Goal: Task Accomplishment & Management: Manage account settings

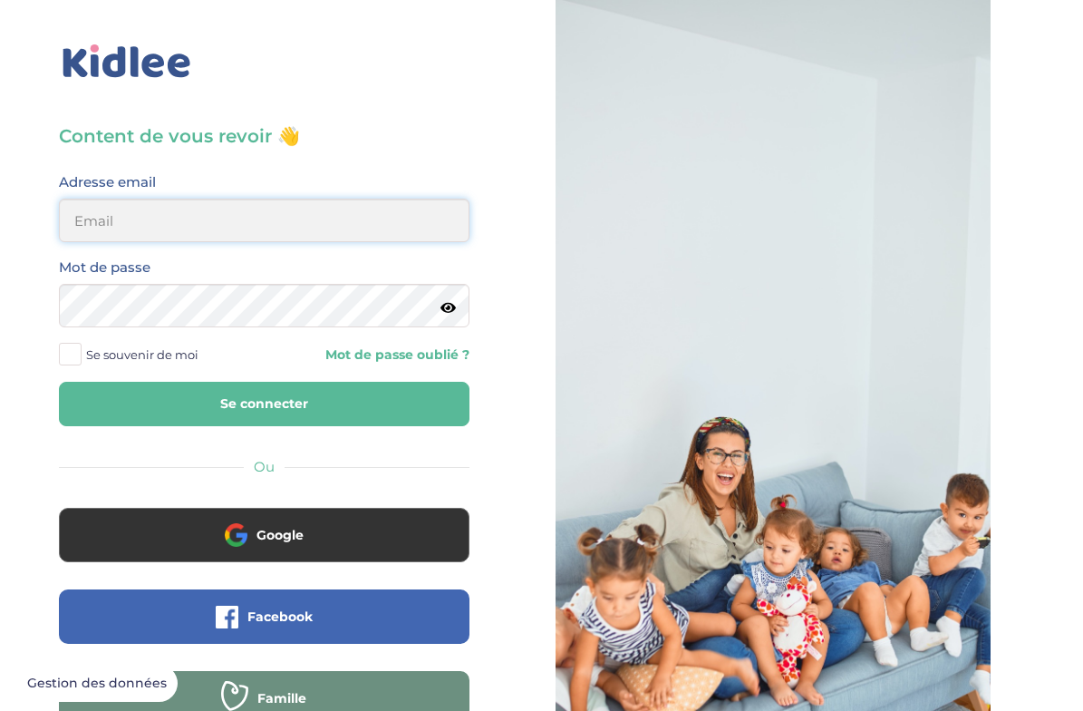
type input "julia.qrs78@gmail.com"
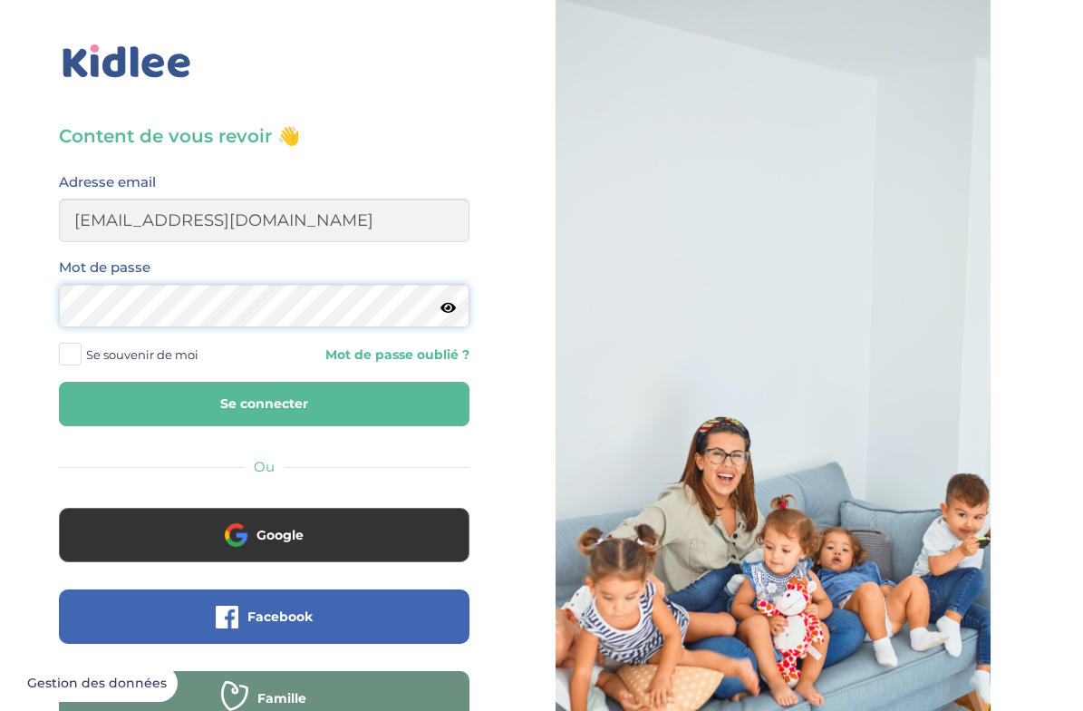
click at [264, 403] on button "Se connecter" at bounding box center [264, 404] width 411 height 44
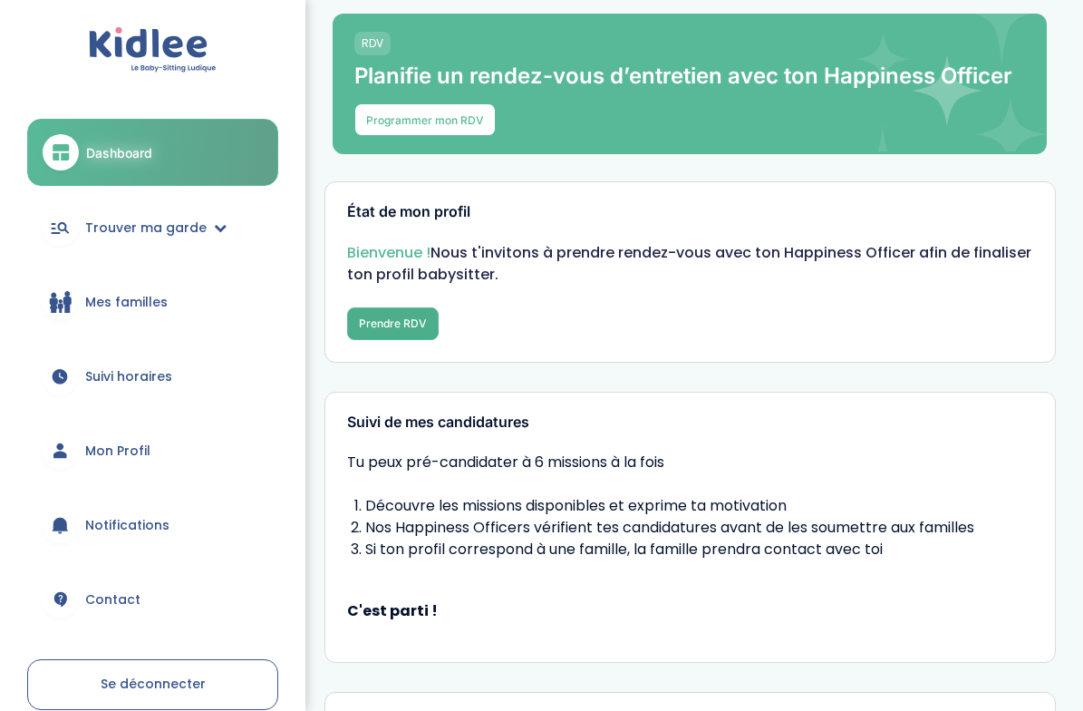
click at [380, 323] on button "Prendre RDV" at bounding box center [393, 323] width 92 height 33
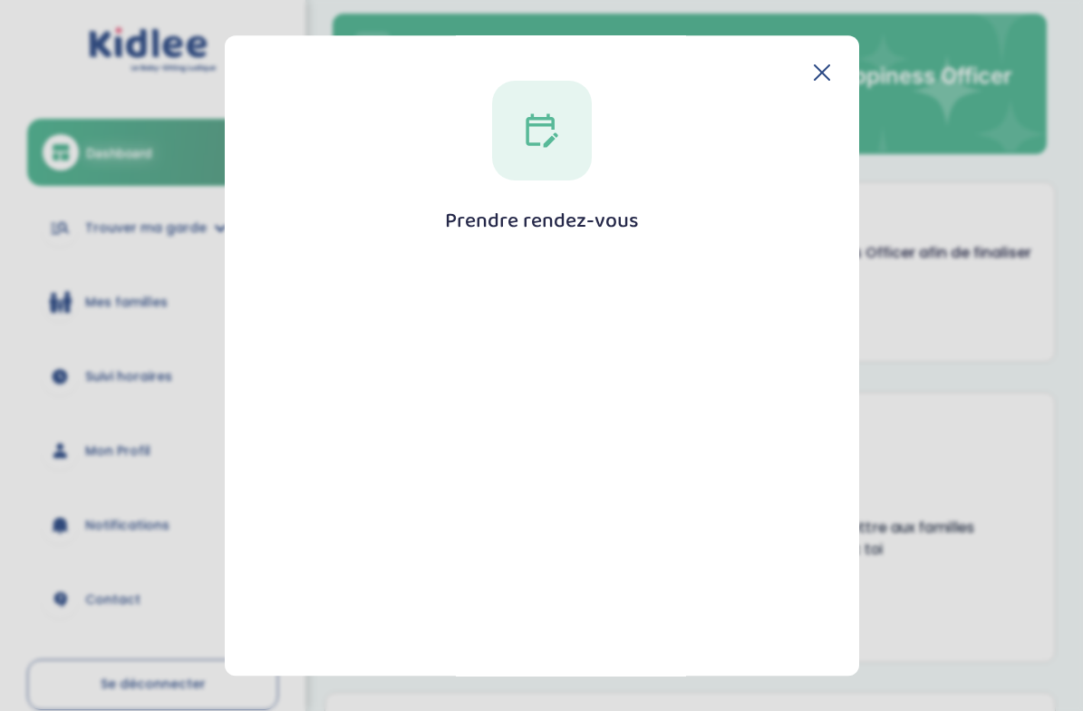
click at [824, 66] on icon at bounding box center [822, 72] width 15 height 15
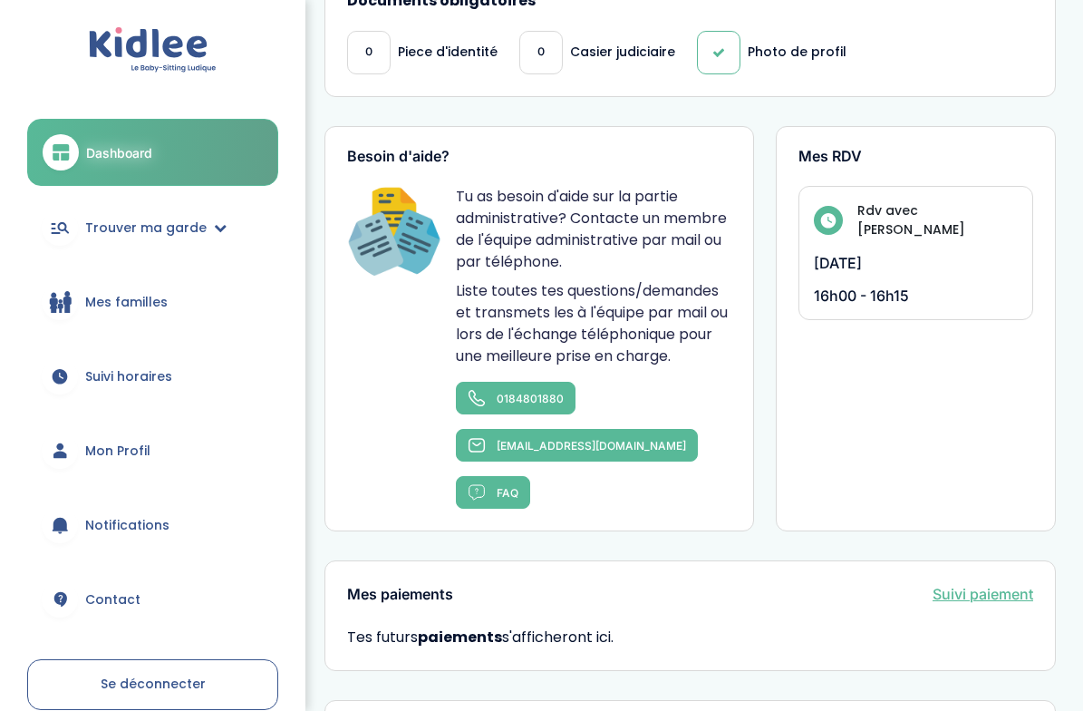
scroll to position [841, 0]
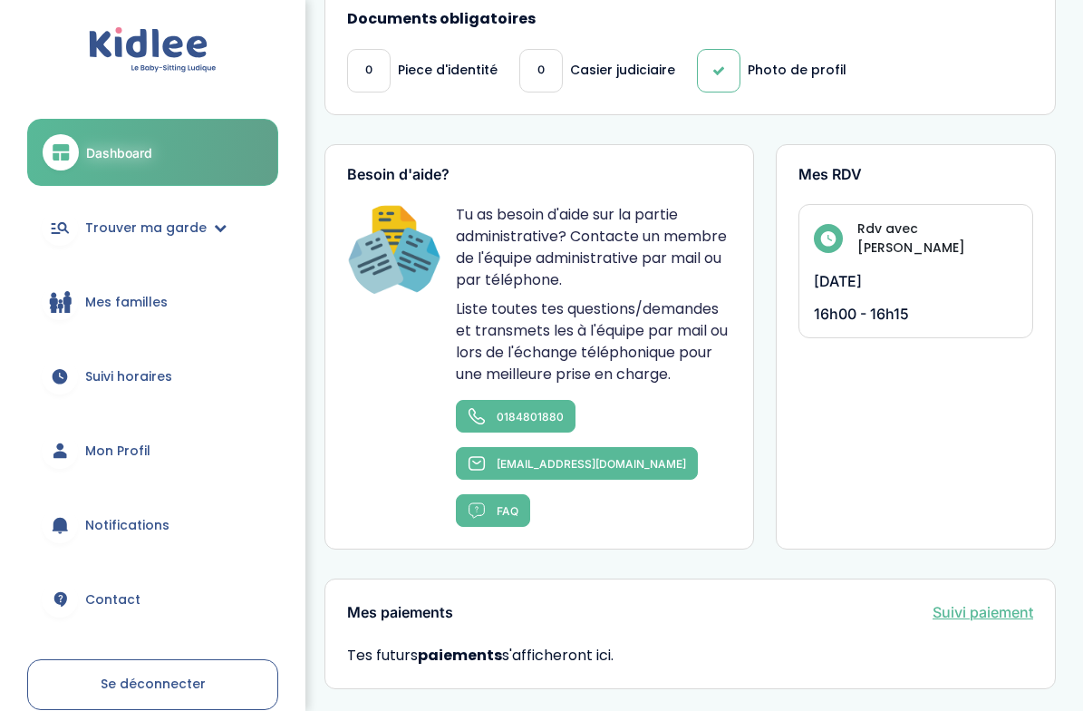
click at [877, 305] on p "16h00 - 16h15" at bounding box center [916, 314] width 204 height 18
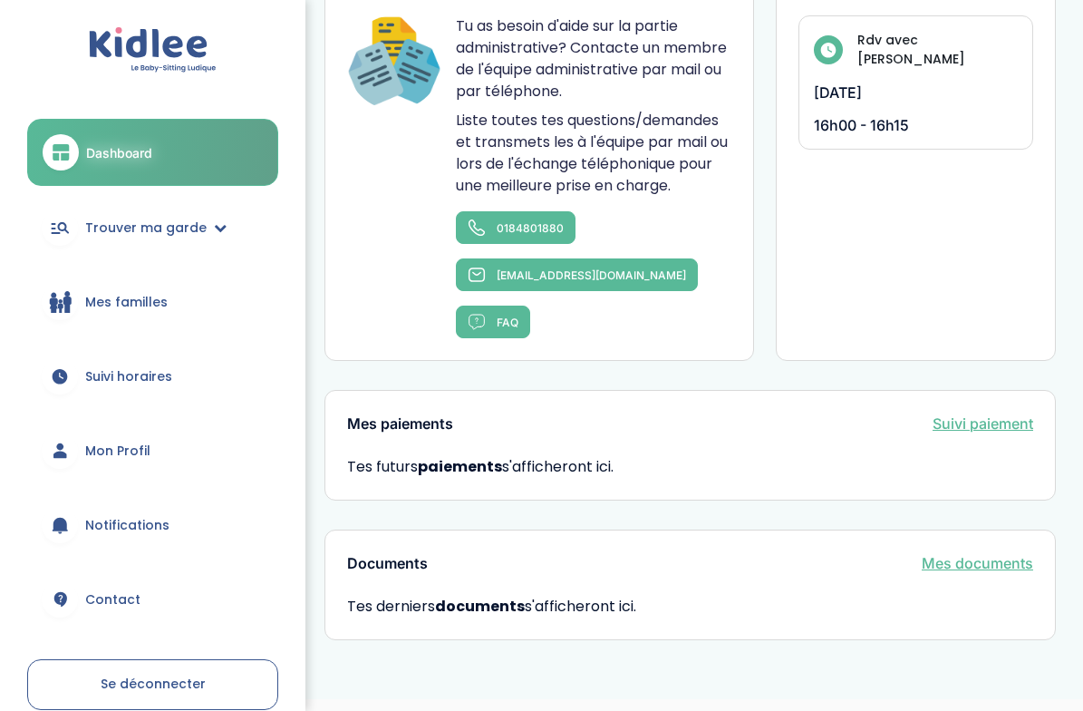
scroll to position [1028, 0]
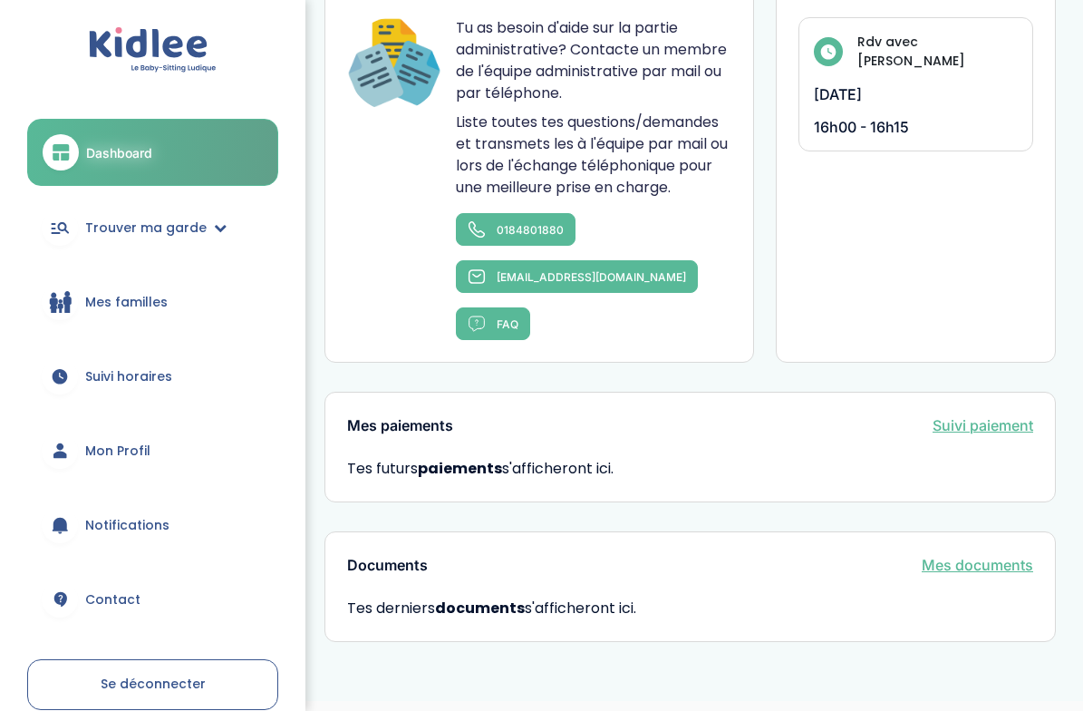
click at [118, 450] on span "Mon Profil" at bounding box center [117, 450] width 65 height 19
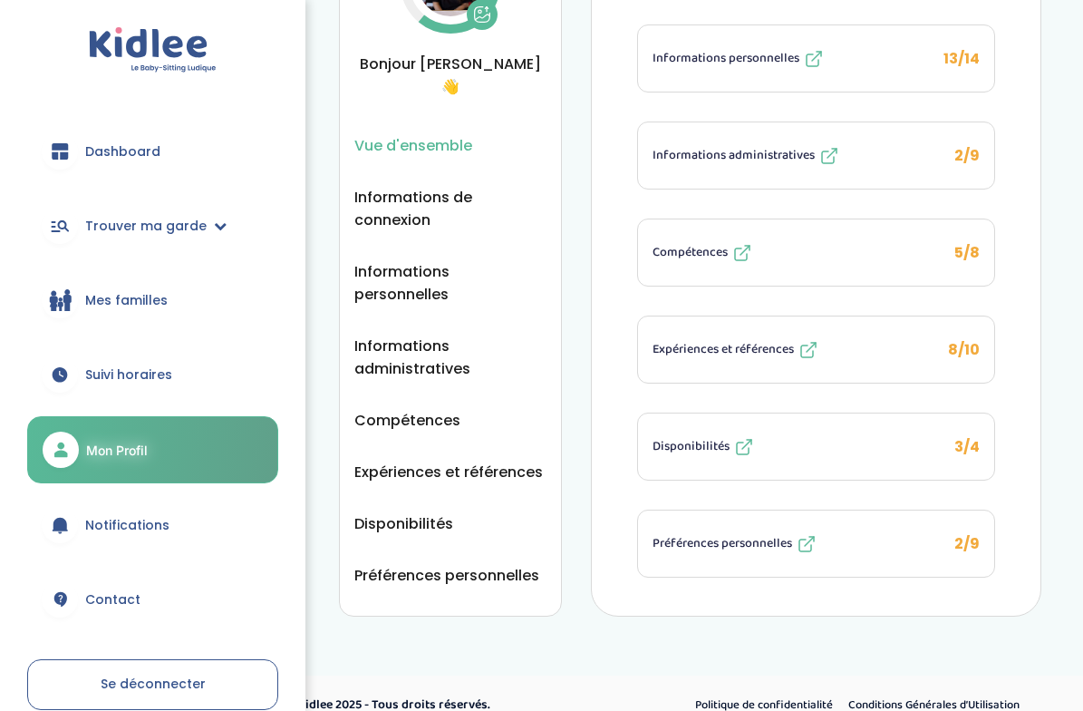
scroll to position [304, 0]
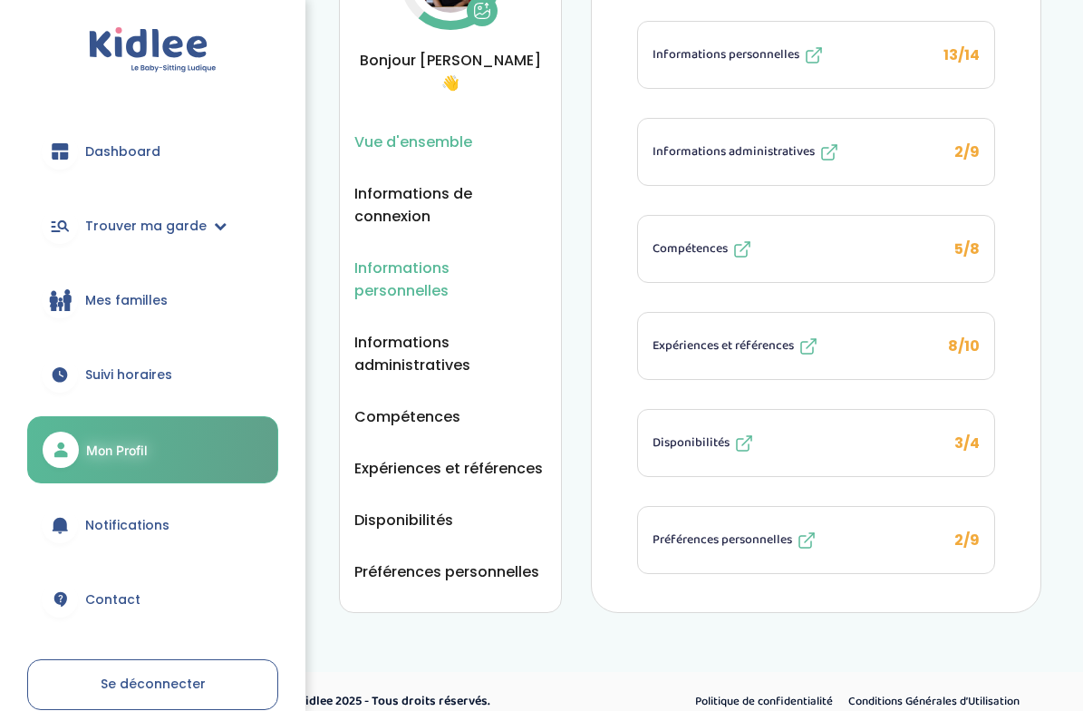
click at [455, 257] on span "Informations personnelles" at bounding box center [450, 279] width 192 height 45
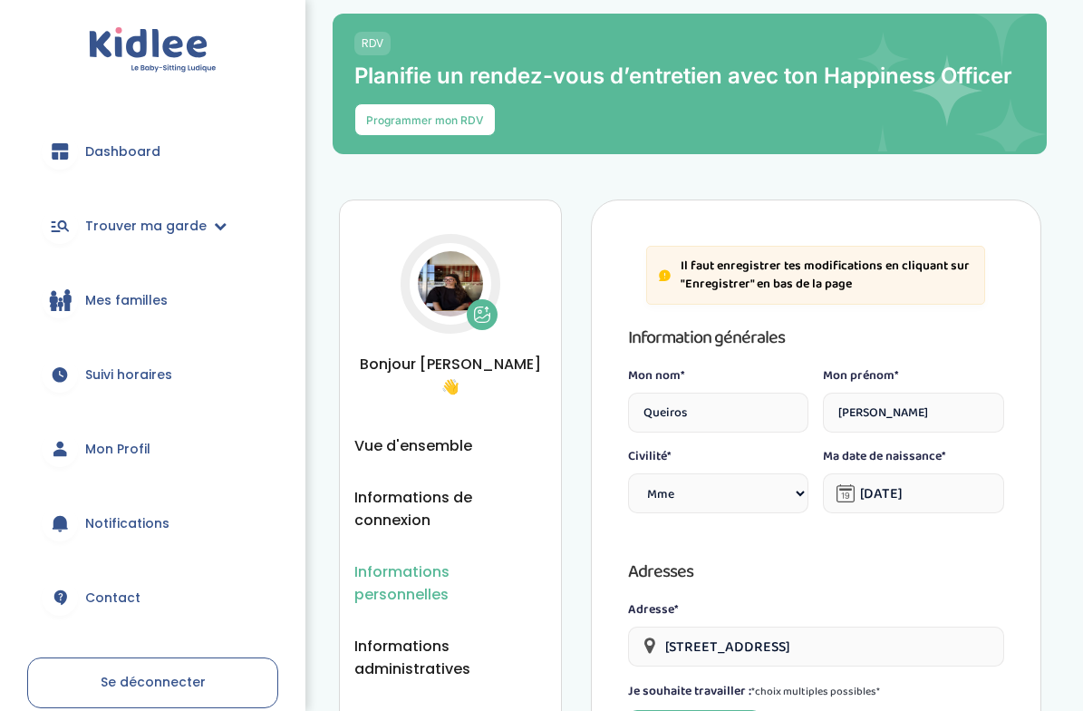
select select "1"
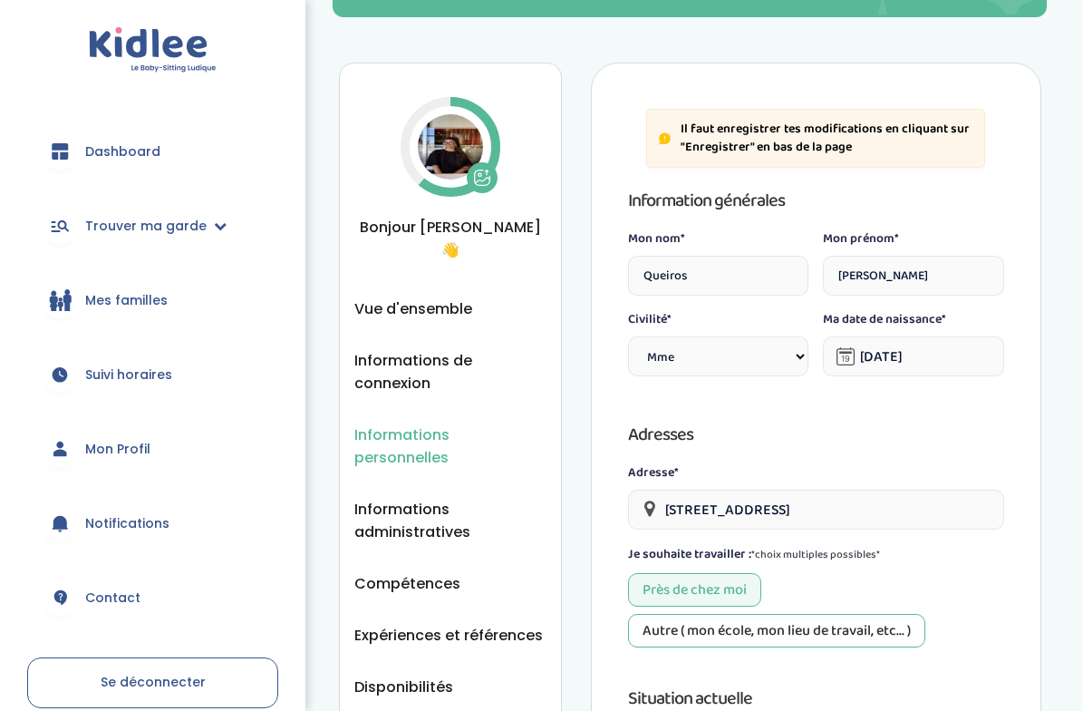
scroll to position [138, 0]
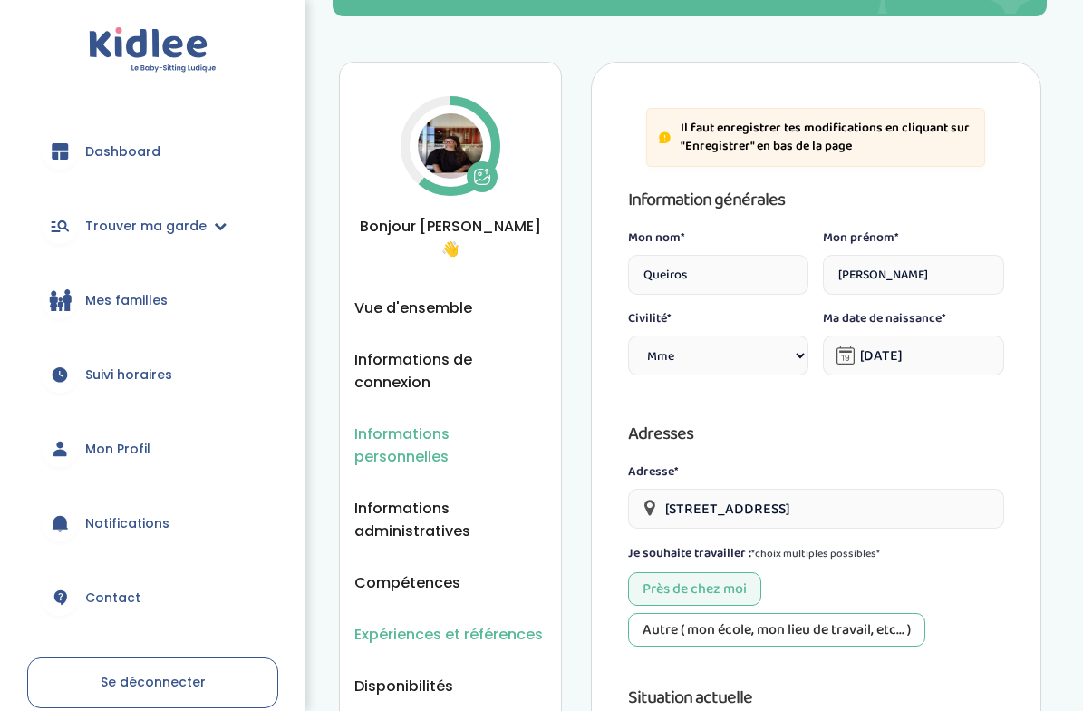
click at [460, 623] on span "Expériences et références" at bounding box center [448, 634] width 189 height 23
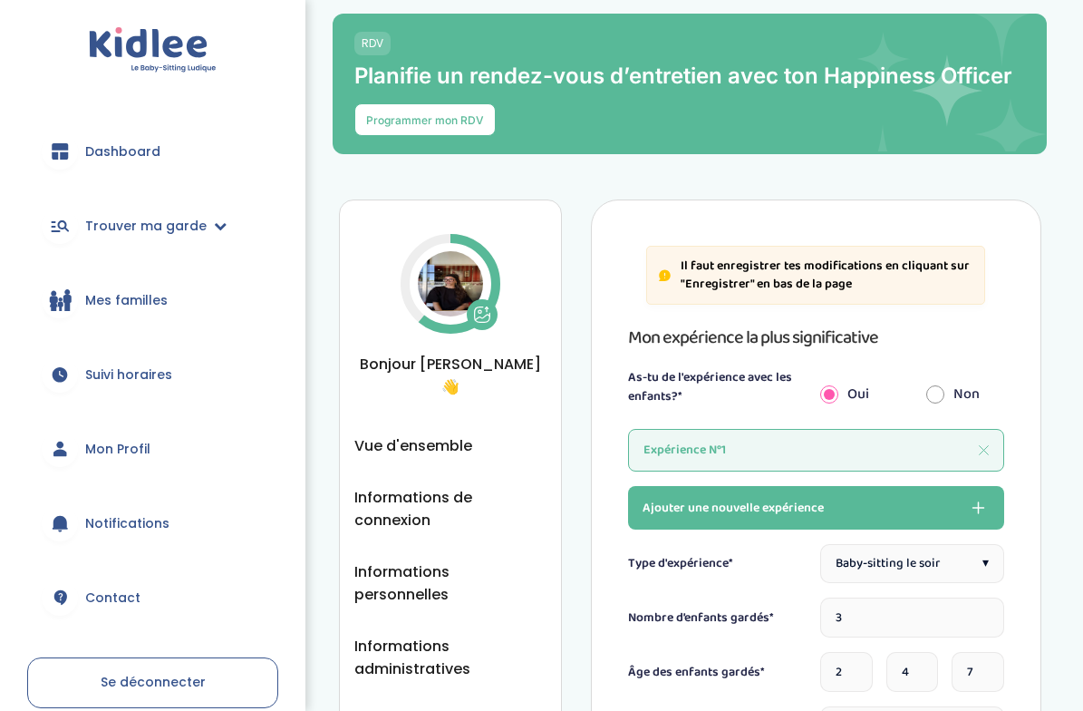
click at [435, 709] on span "Compétences" at bounding box center [407, 720] width 106 height 23
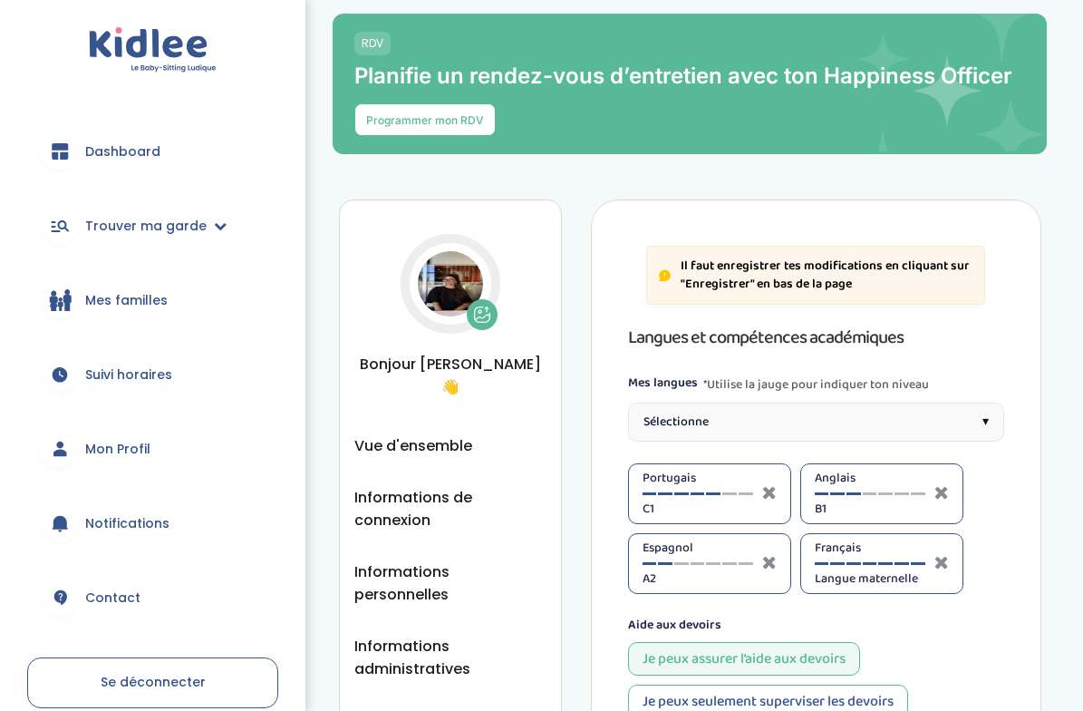
select select "Terminale"
select select "Prémière"
select select "Terminale"
select select "3eme"
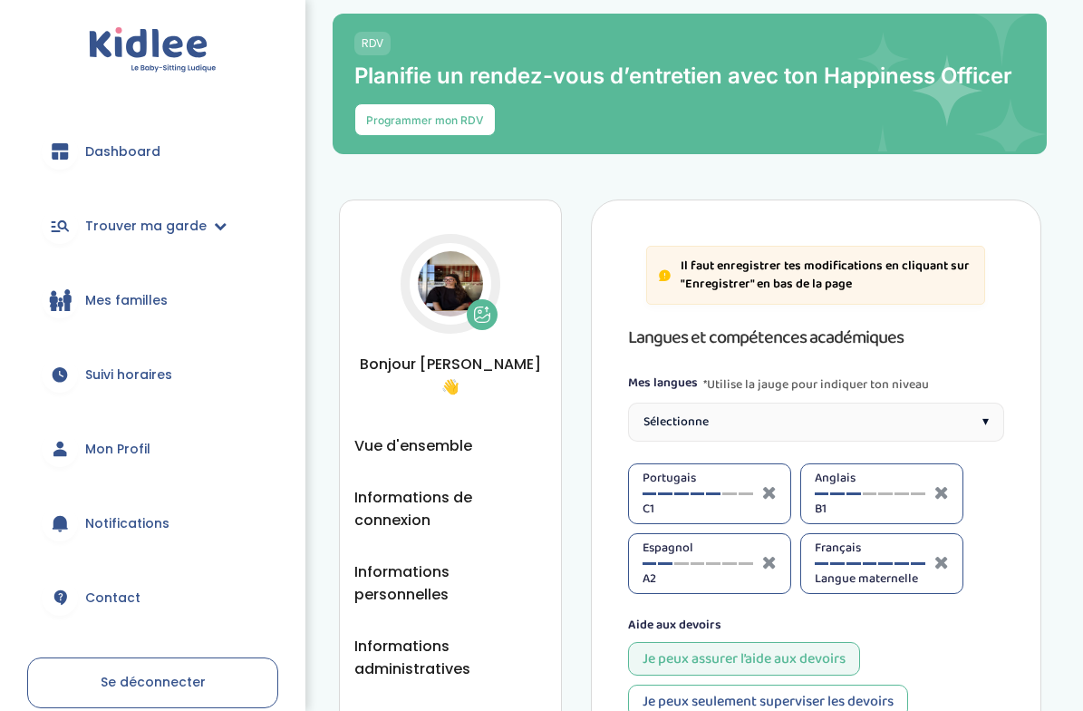
select select "3eme"
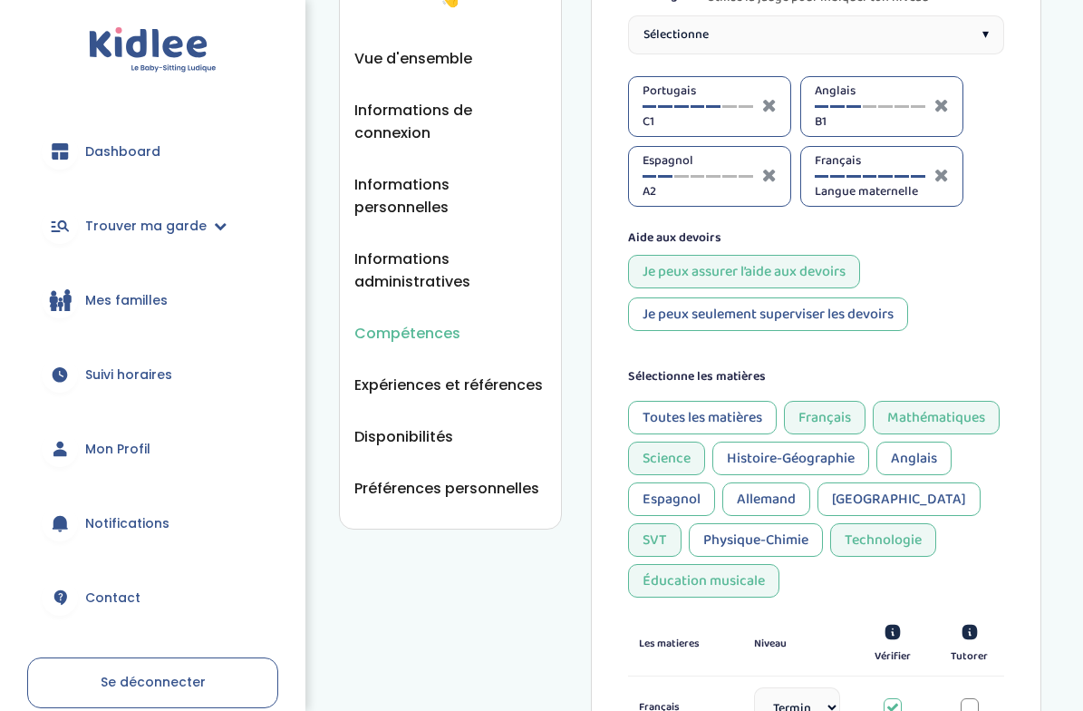
scroll to position [390, 0]
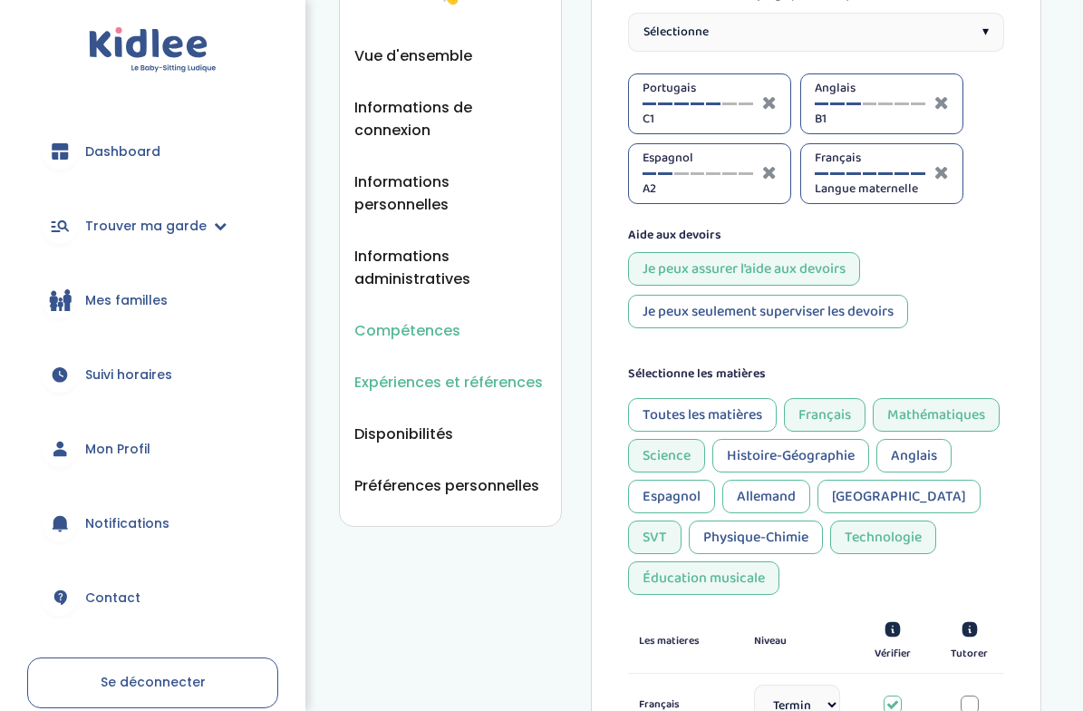
click at [468, 371] on span "Expériences et références" at bounding box center [448, 382] width 189 height 23
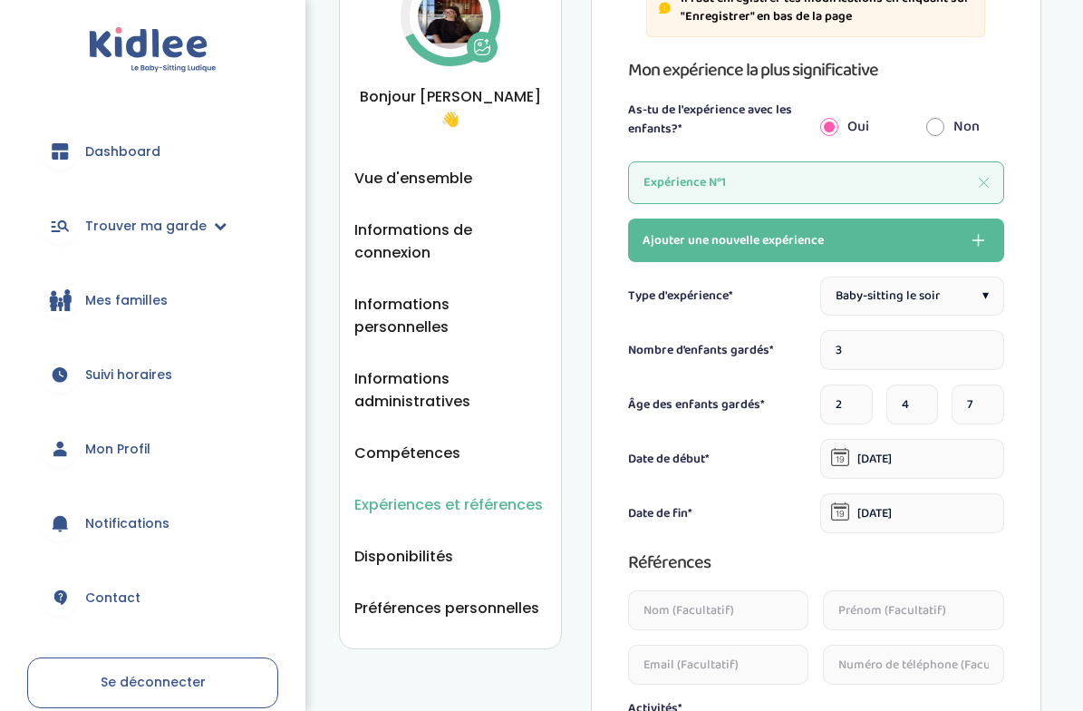
scroll to position [268, 0]
